Goal: Answer question/provide support: Answer question/provide support

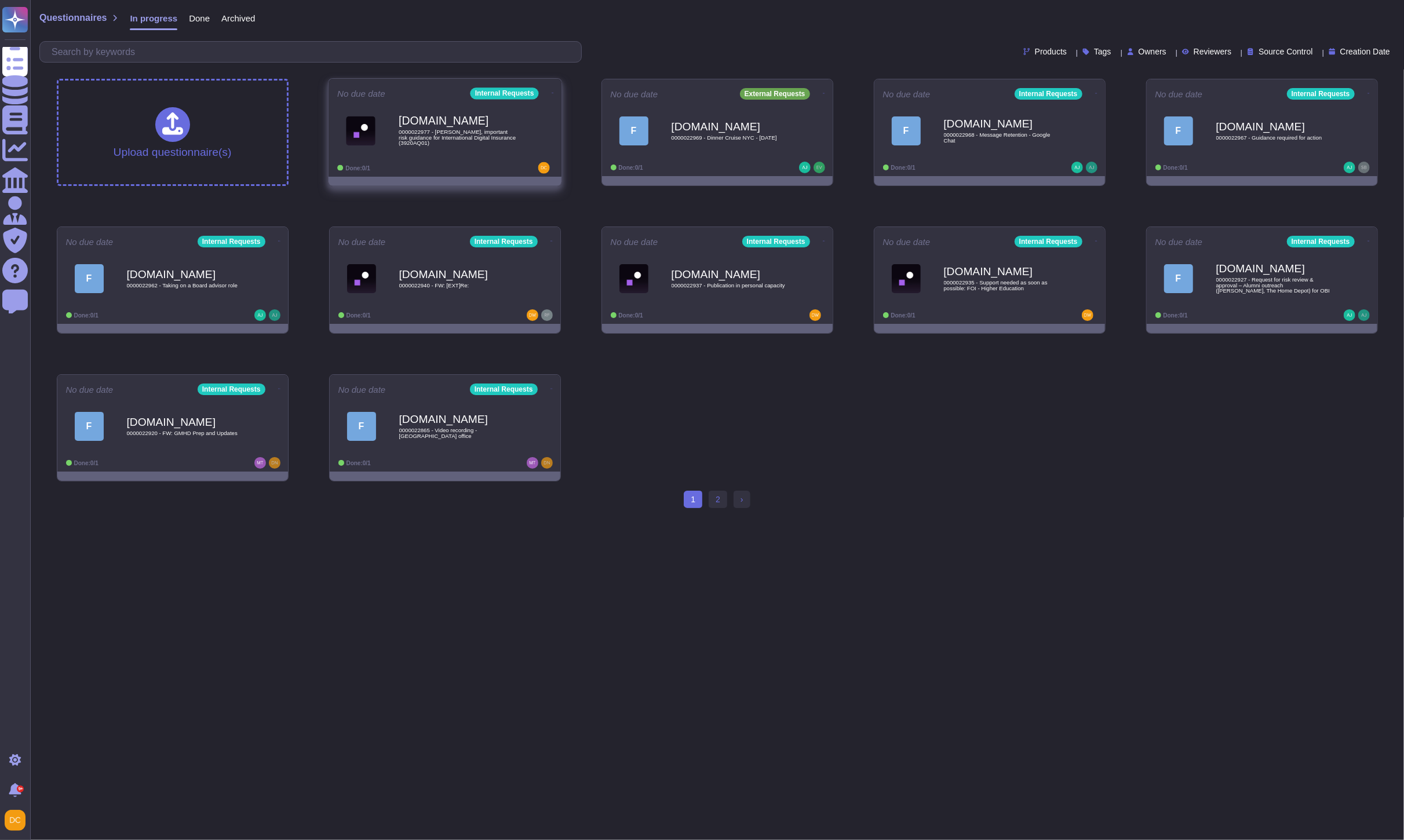
click at [403, 136] on span "0000022977 - [PERSON_NAME], important risk guidance for International Digital I…" at bounding box center [457, 138] width 117 height 17
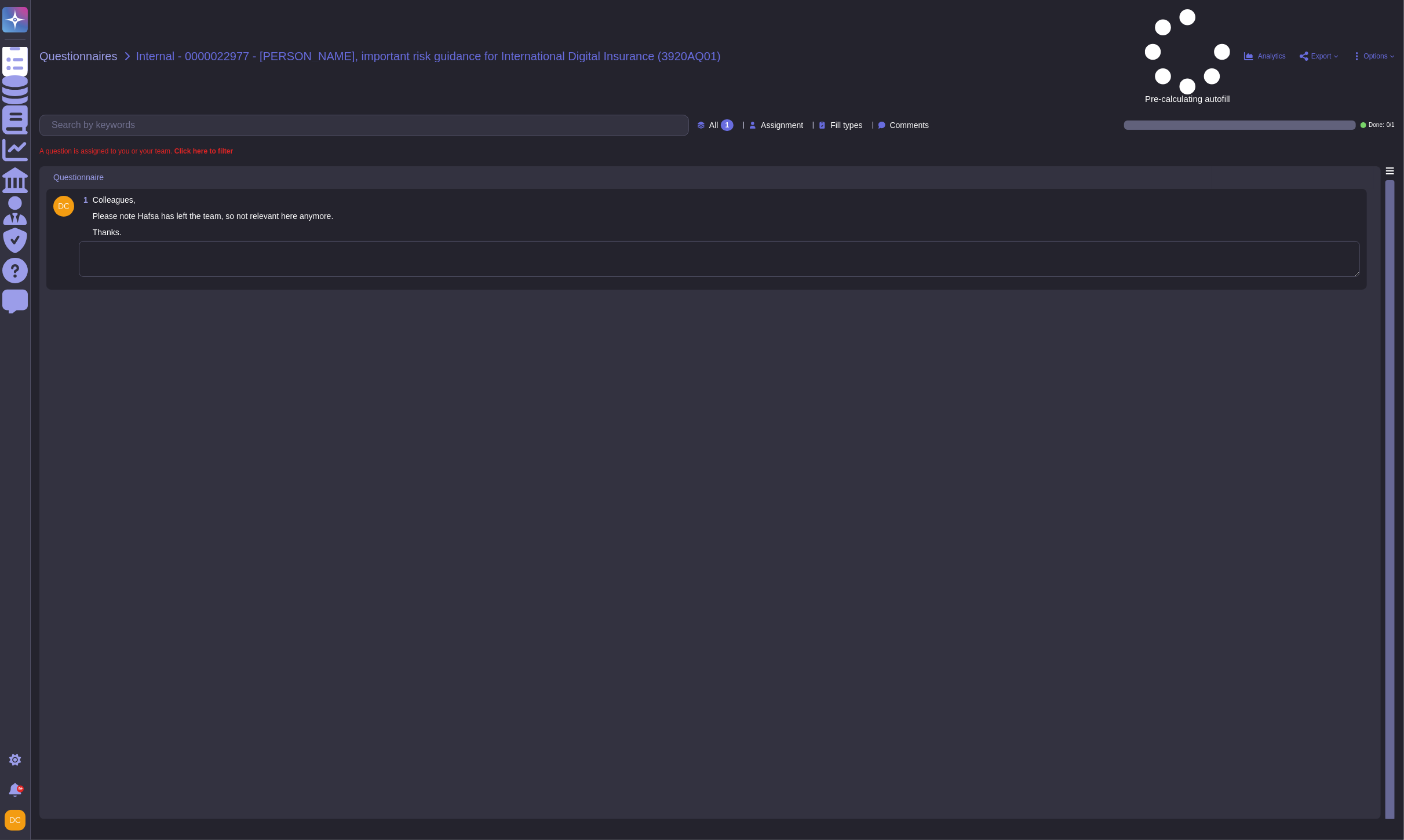
click at [310, 241] on textarea at bounding box center [719, 259] width 1281 height 36
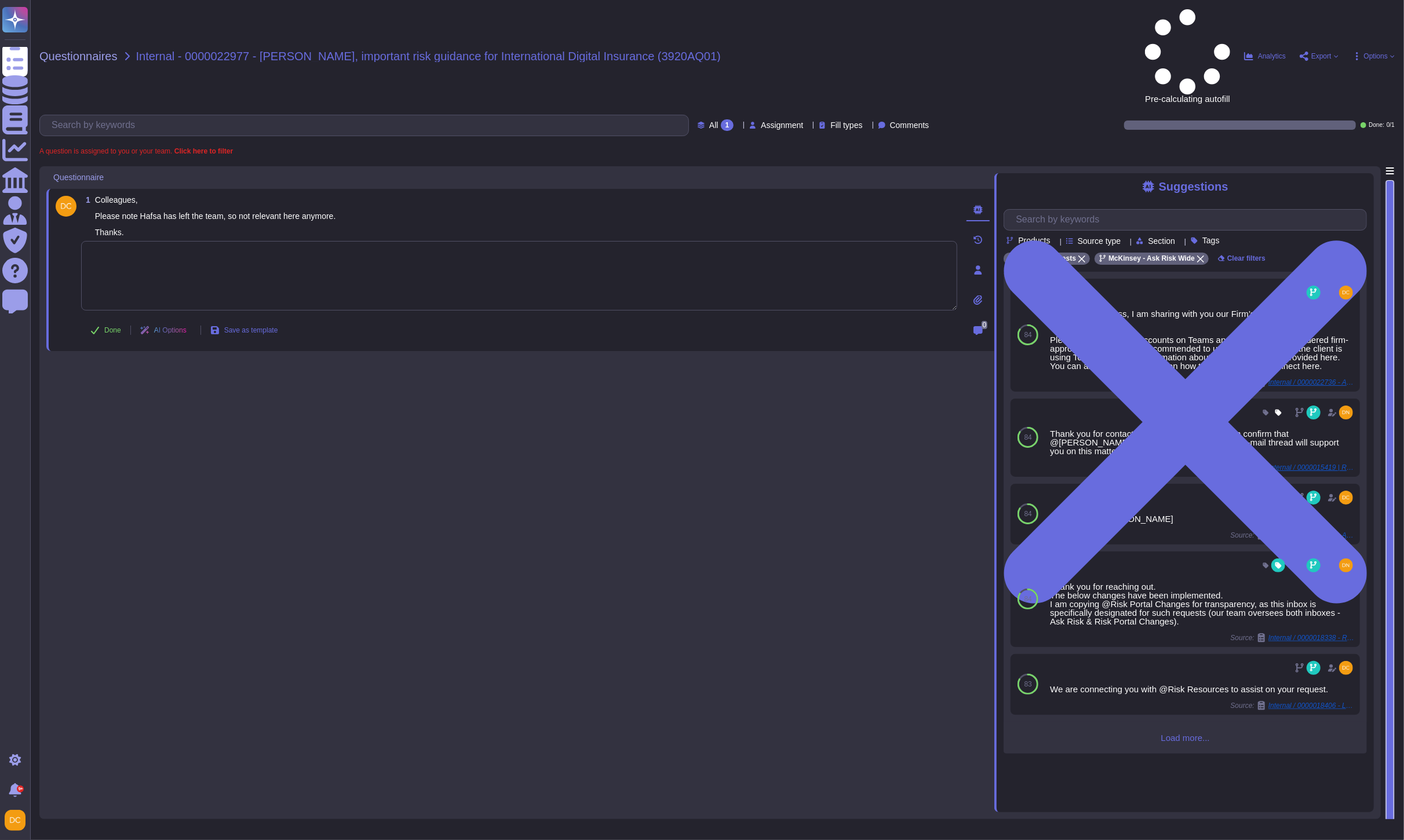
click at [324, 241] on textarea at bounding box center [519, 275] width 876 height 69
paste textarea "We are connecting you with @Risk Resources for transparency and in case any act…"
type textarea "We are connecting you with @Risk Resources for transparency and in case any act…"
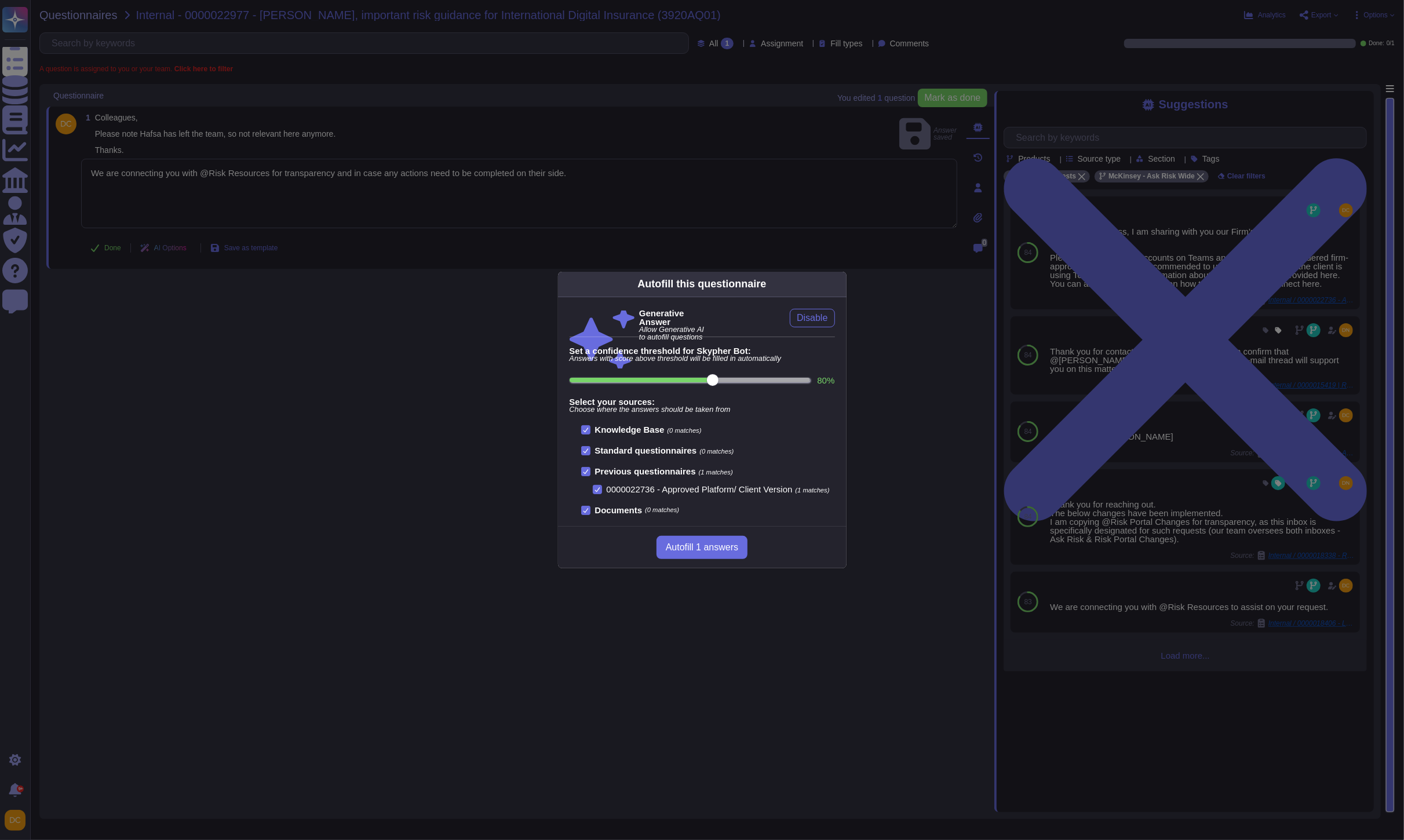
click at [108, 242] on div "Autofill this questionnaire Generative Answer Allow Generative AI to autofill q…" at bounding box center [702, 420] width 1404 height 840
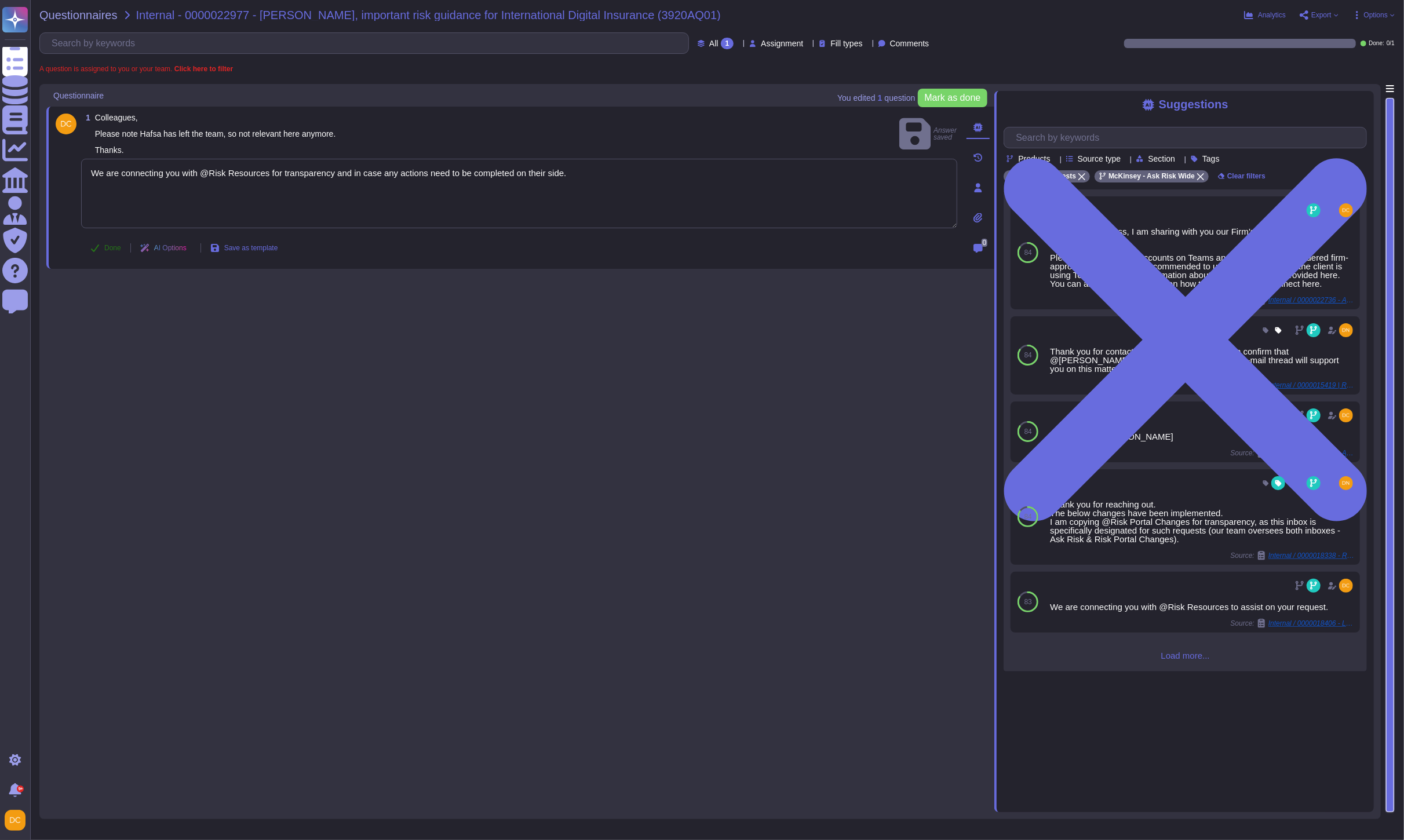
click at [94, 240] on button "Done" at bounding box center [105, 248] width 49 height 23
